Goal: Check status: Check status

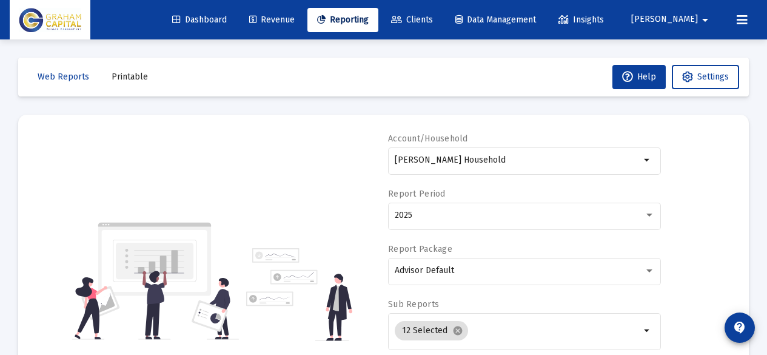
select select "View all"
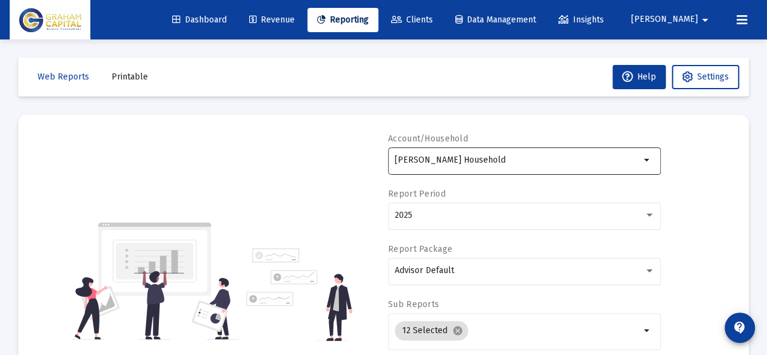
click at [507, 155] on input "[PERSON_NAME] Household" at bounding box center [518, 160] width 246 height 10
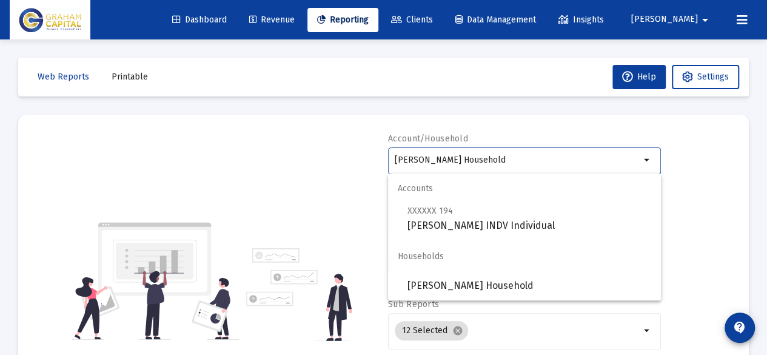
drag, startPoint x: 507, startPoint y: 155, endPoint x: 350, endPoint y: 162, distance: 157.2
click at [350, 162] on div "Account/Household [PERSON_NAME] Household arrow_drop_down Report Period 2025 Re…" at bounding box center [383, 281] width 695 height 297
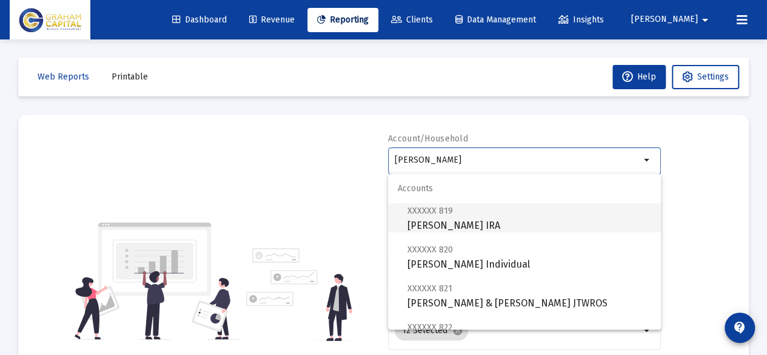
scroll to position [243, 0]
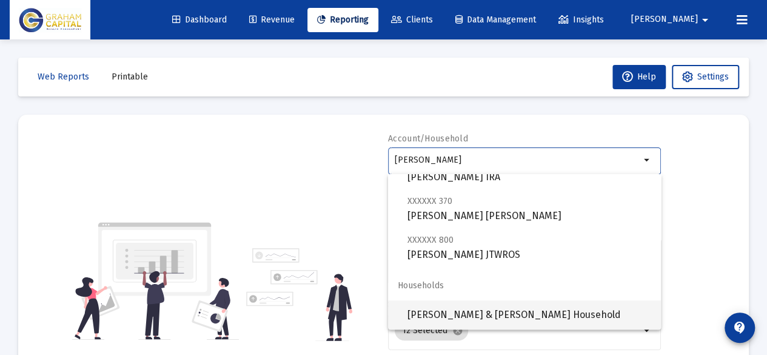
click at [485, 310] on span "[PERSON_NAME] & [PERSON_NAME] Household" at bounding box center [530, 314] width 244 height 29
type input "[PERSON_NAME] & [PERSON_NAME] Household"
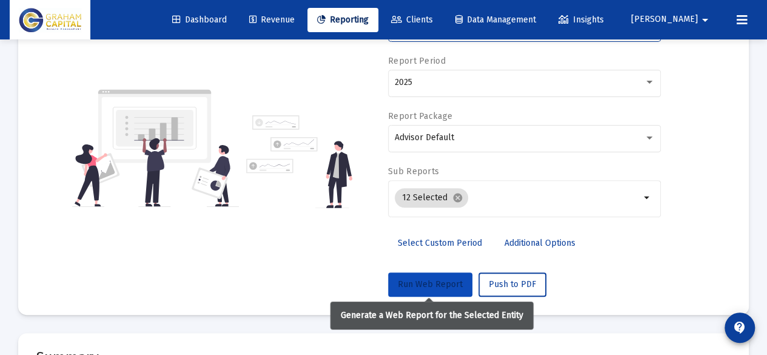
click at [423, 291] on button "Run Web Report" at bounding box center [430, 284] width 84 height 24
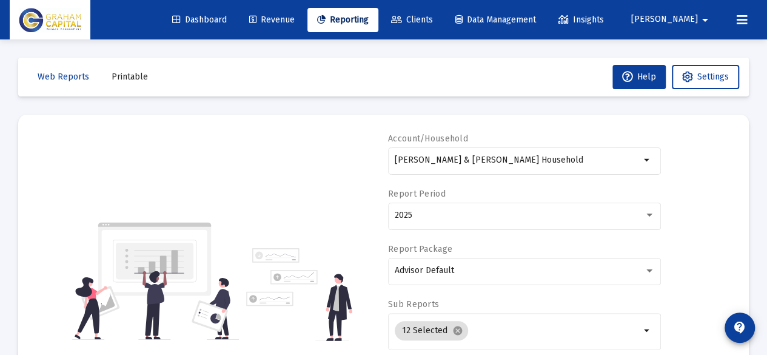
scroll to position [109, 0]
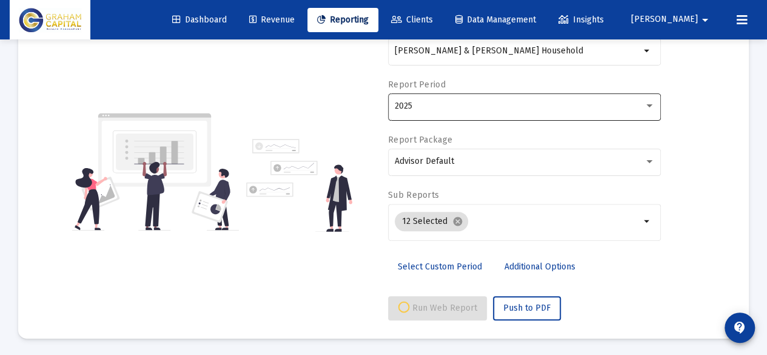
select select "View all"
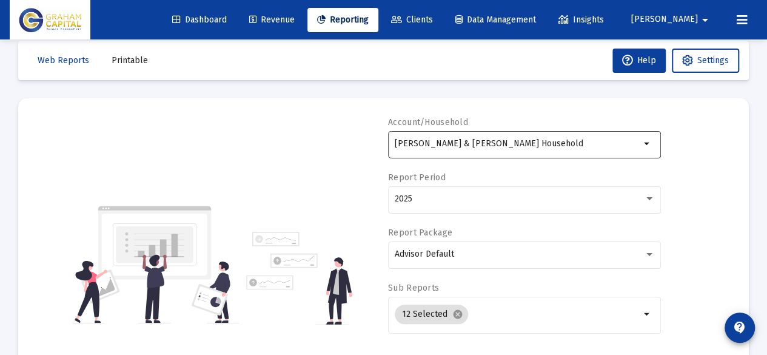
scroll to position [10, 0]
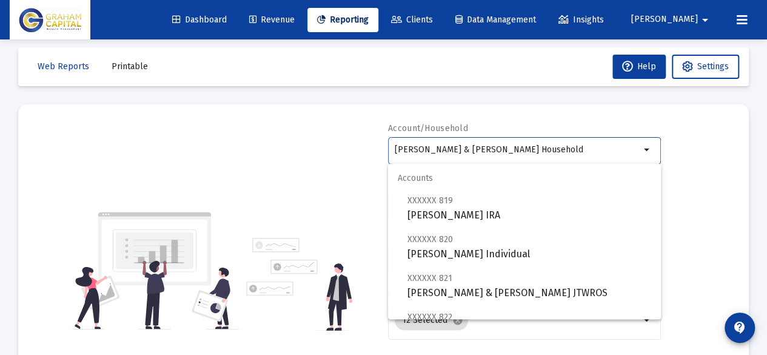
drag, startPoint x: 459, startPoint y: 151, endPoint x: 257, endPoint y: 169, distance: 203.4
click at [257, 169] on div "Account/Household [PERSON_NAME] & [PERSON_NAME] Household arrow_drop_down Repor…" at bounding box center [383, 271] width 695 height 297
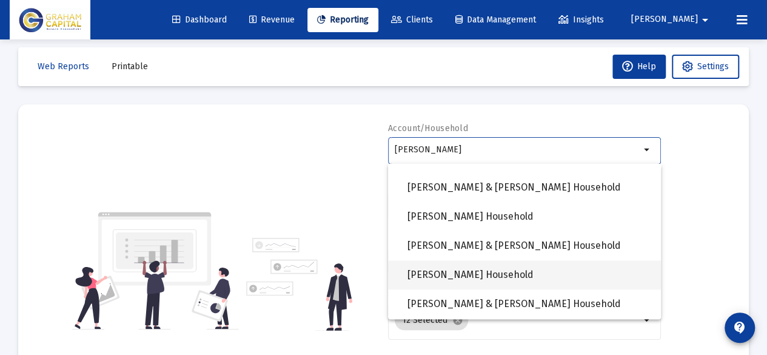
scroll to position [941, 0]
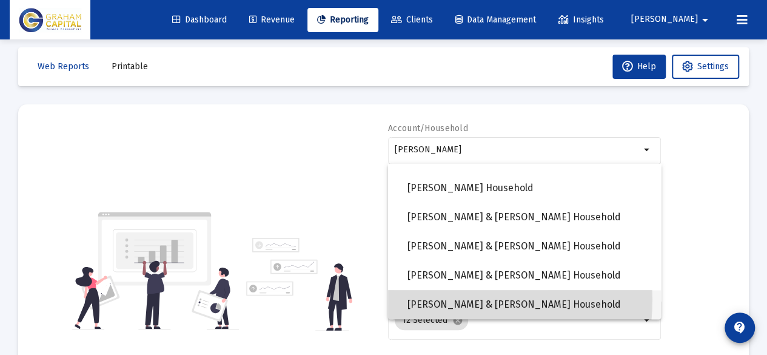
click at [446, 299] on span "[PERSON_NAME] & [PERSON_NAME] Household" at bounding box center [530, 304] width 244 height 29
type input "[PERSON_NAME] & [PERSON_NAME] Household"
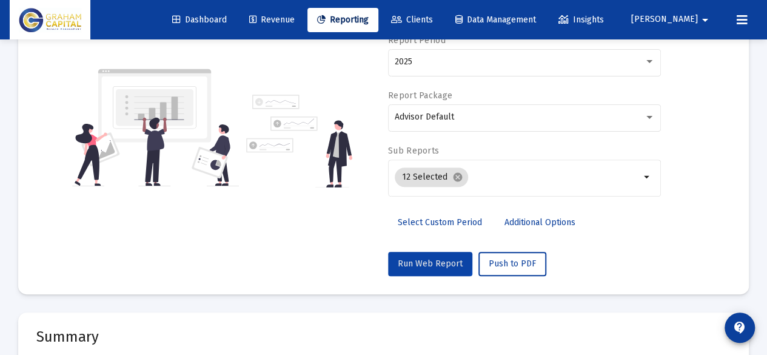
click at [423, 257] on button "Run Web Report" at bounding box center [430, 264] width 84 height 24
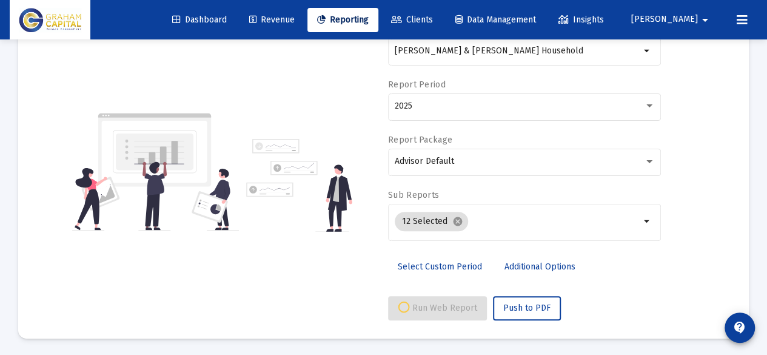
select select "View all"
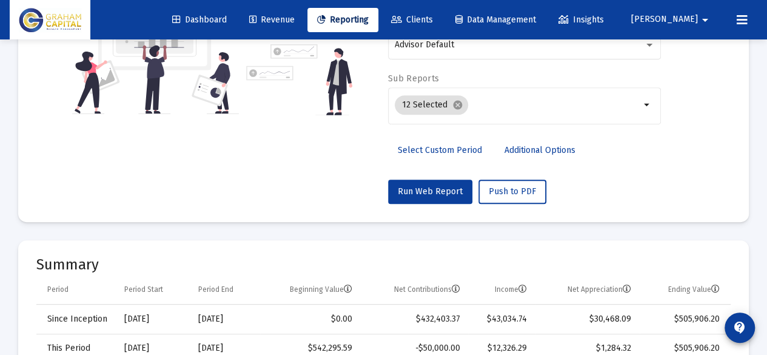
scroll to position [0, 0]
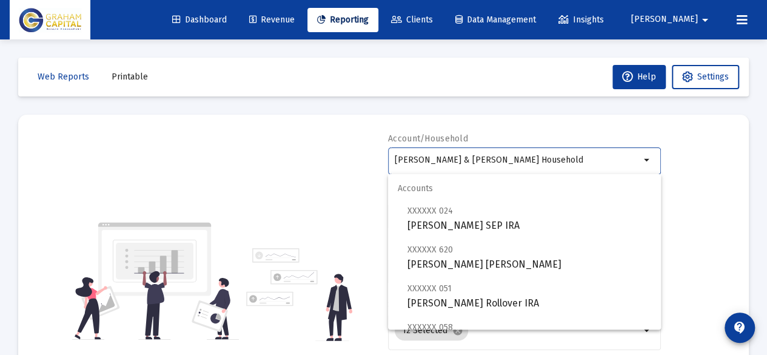
drag, startPoint x: 552, startPoint y: 156, endPoint x: 237, endPoint y: 150, distance: 315.5
click at [237, 150] on div "Account/Household [PERSON_NAME] & [PERSON_NAME] Household arrow_drop_down Repor…" at bounding box center [383, 281] width 695 height 297
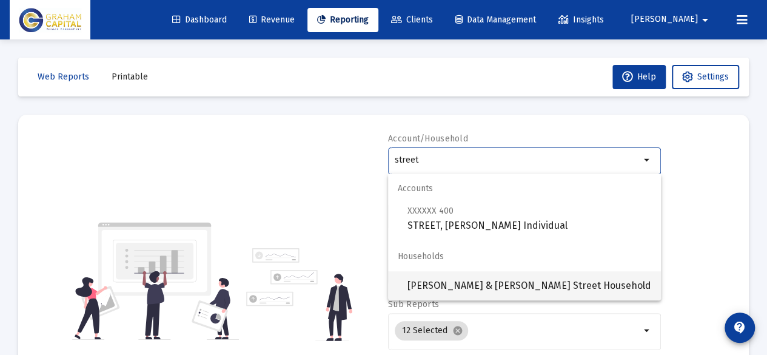
click at [422, 280] on span "[PERSON_NAME] & [PERSON_NAME] Street Household" at bounding box center [530, 285] width 244 height 29
type input "[PERSON_NAME] & [PERSON_NAME] Street Household"
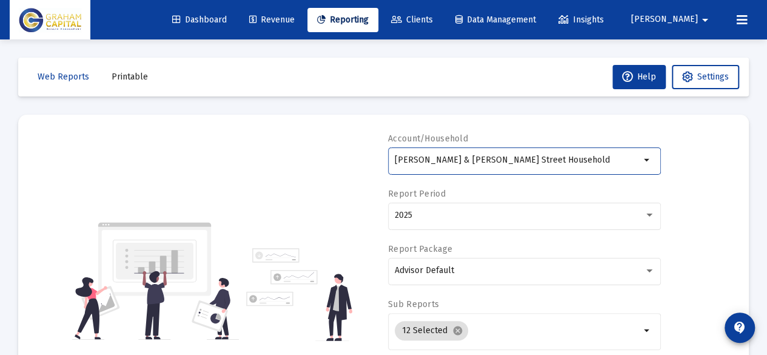
scroll to position [101, 0]
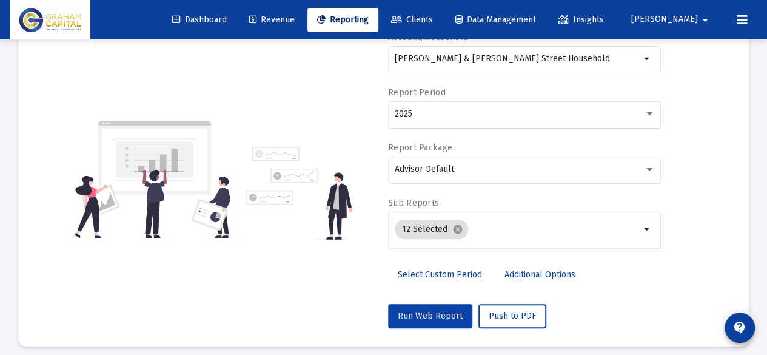
click at [432, 304] on button "Run Web Report" at bounding box center [430, 316] width 84 height 24
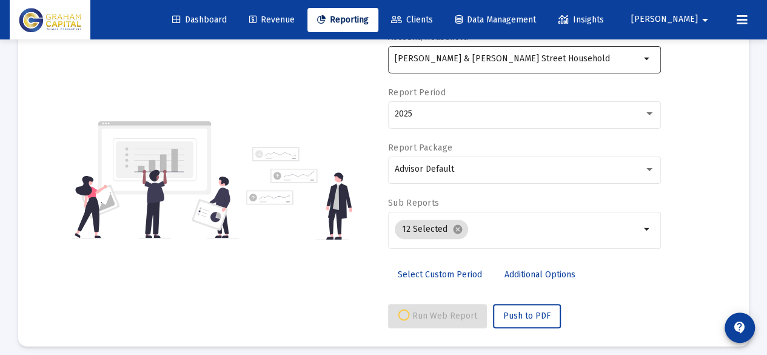
select select "View all"
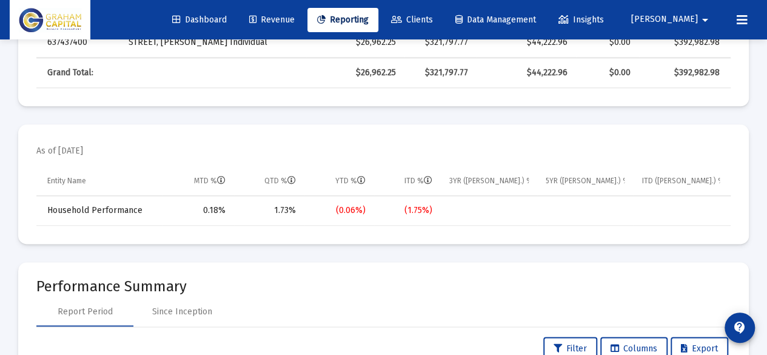
scroll to position [695, 0]
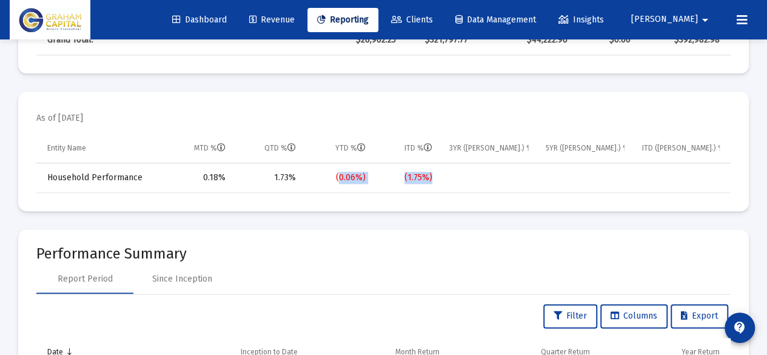
drag, startPoint x: 343, startPoint y: 174, endPoint x: 510, endPoint y: 185, distance: 167.2
click at [510, 185] on tr "Household Performance 0.18% 1.73% (0.06%) (1.75%)" at bounding box center [383, 177] width 695 height 29
click at [510, 185] on td "Data grid" at bounding box center [489, 177] width 96 height 29
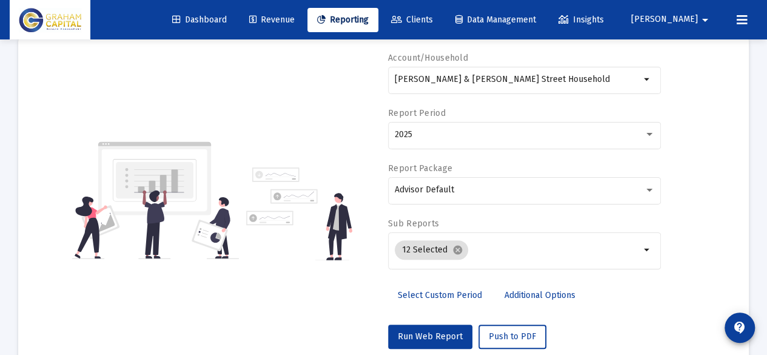
scroll to position [0, 0]
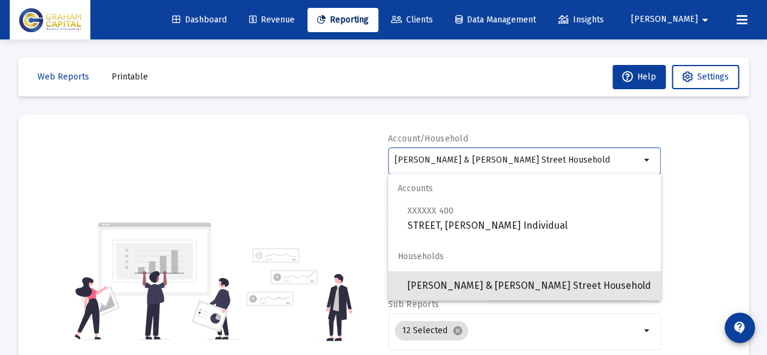
drag, startPoint x: 534, startPoint y: 160, endPoint x: 265, endPoint y: 154, distance: 268.8
click at [265, 154] on div "Account/Household [PERSON_NAME] & [PERSON_NAME] Street Household arrow_drop_dow…" at bounding box center [383, 281] width 695 height 297
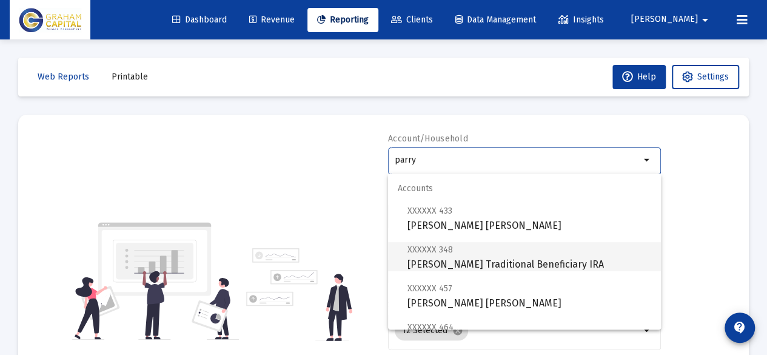
scroll to position [87, 0]
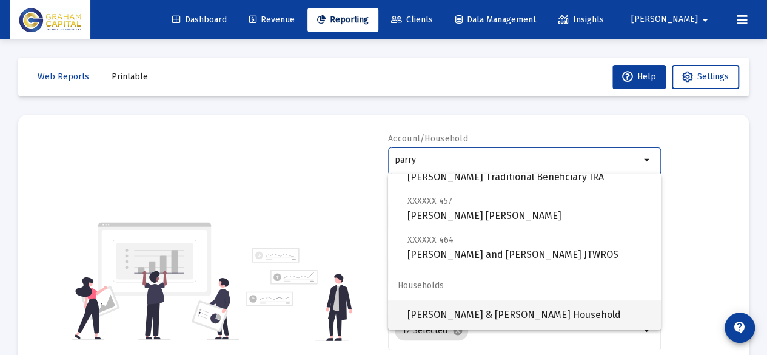
click at [476, 316] on span "[PERSON_NAME] & [PERSON_NAME] Household" at bounding box center [530, 314] width 244 height 29
type input "[PERSON_NAME] & [PERSON_NAME] Household"
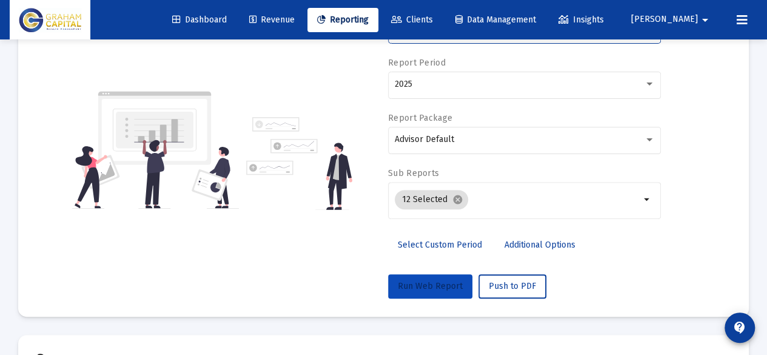
click at [442, 294] on button "Run Web Report" at bounding box center [430, 286] width 84 height 24
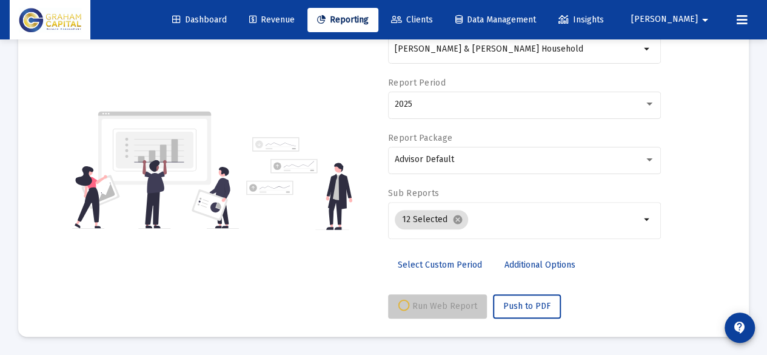
scroll to position [109, 0]
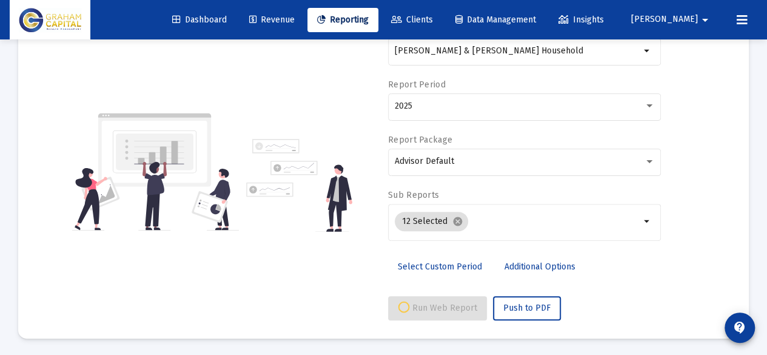
select select "View all"
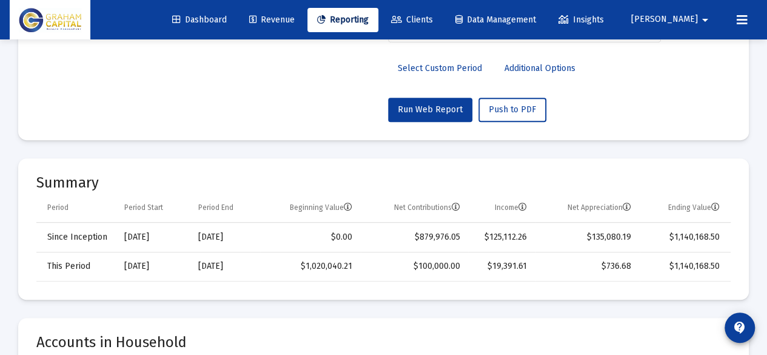
scroll to position [328, 0]
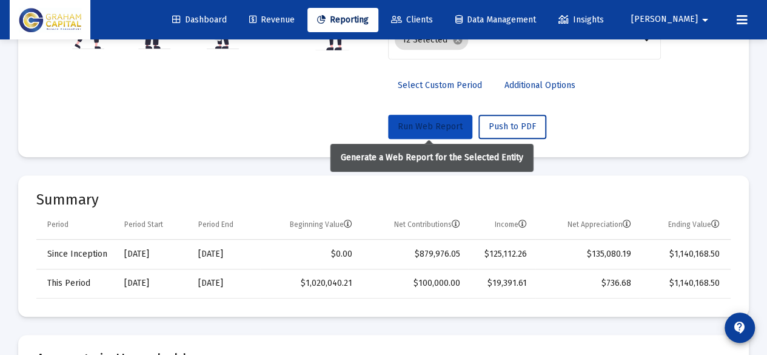
click at [440, 132] on button "Run Web Report" at bounding box center [430, 127] width 84 height 24
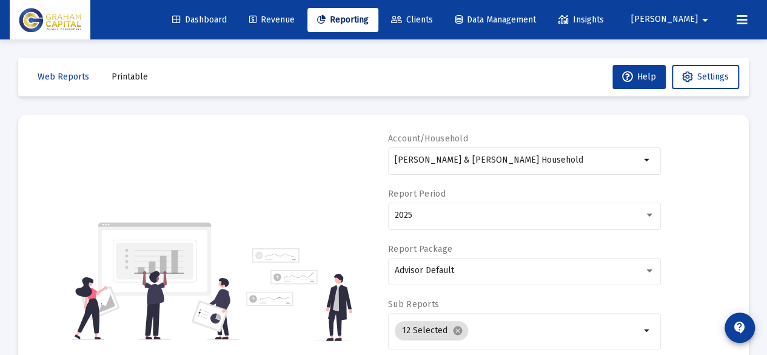
scroll to position [109, 0]
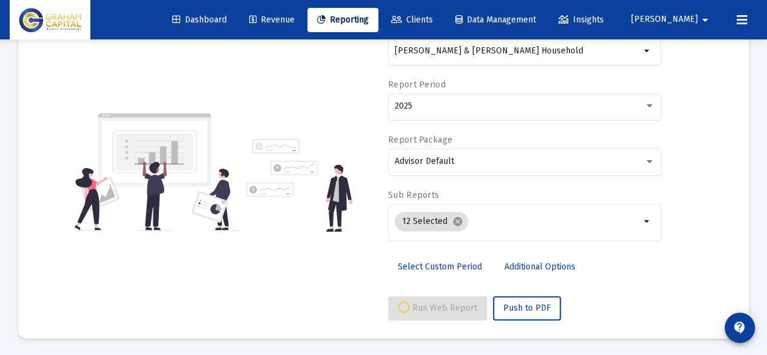
select select "View all"
